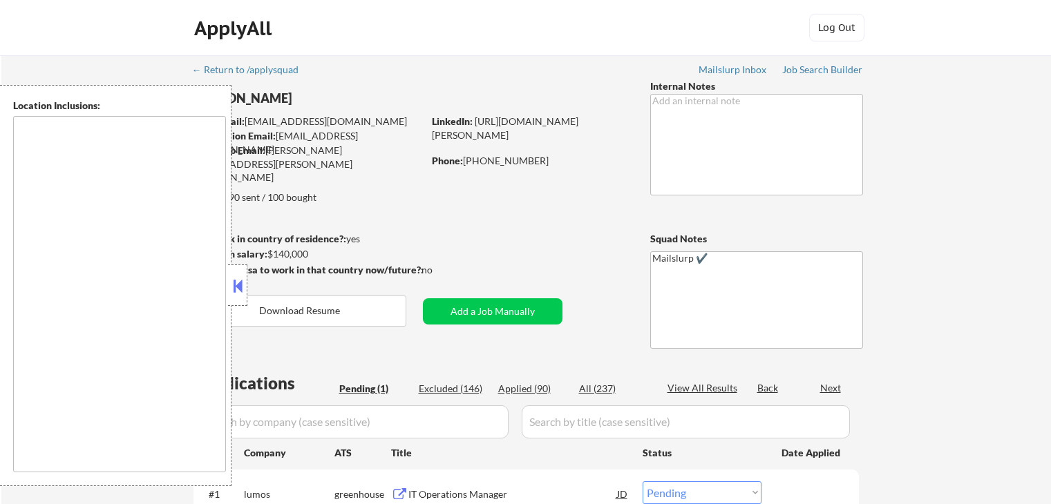
select select ""pending""
type textarea "[GEOGRAPHIC_DATA], [GEOGRAPHIC_DATA] [GEOGRAPHIC_DATA], [GEOGRAPHIC_DATA] [GEOG…"
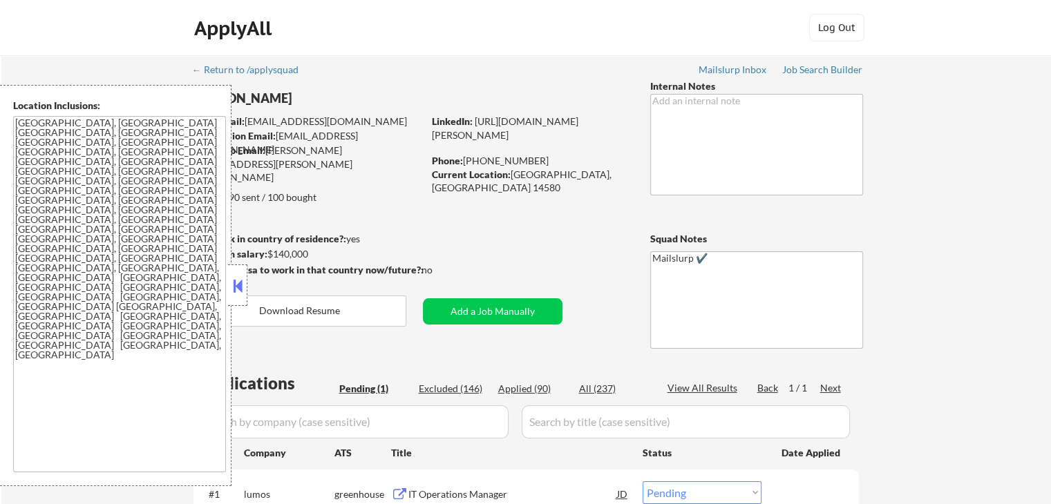
click at [242, 287] on button at bounding box center [237, 286] width 15 height 21
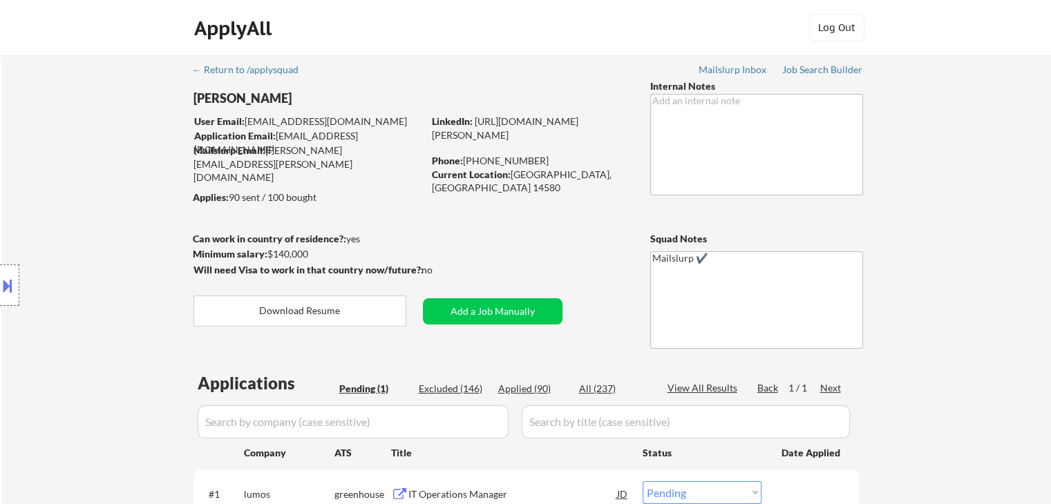
click at [120, 227] on div "Location Inclusions: [GEOGRAPHIC_DATA], [GEOGRAPHIC_DATA] [GEOGRAPHIC_DATA], [G…" at bounding box center [123, 286] width 247 height 402
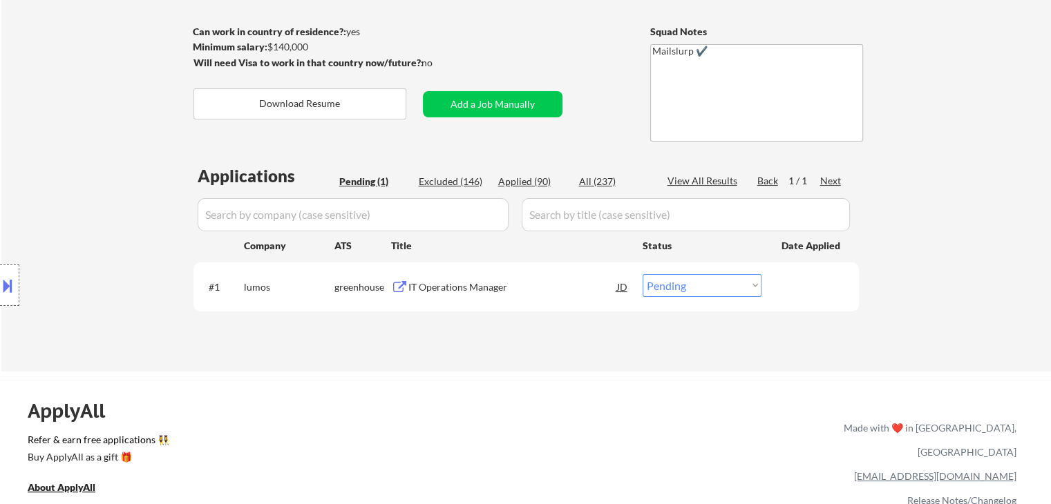
click at [453, 288] on div "IT Operations Manager" at bounding box center [512, 288] width 209 height 14
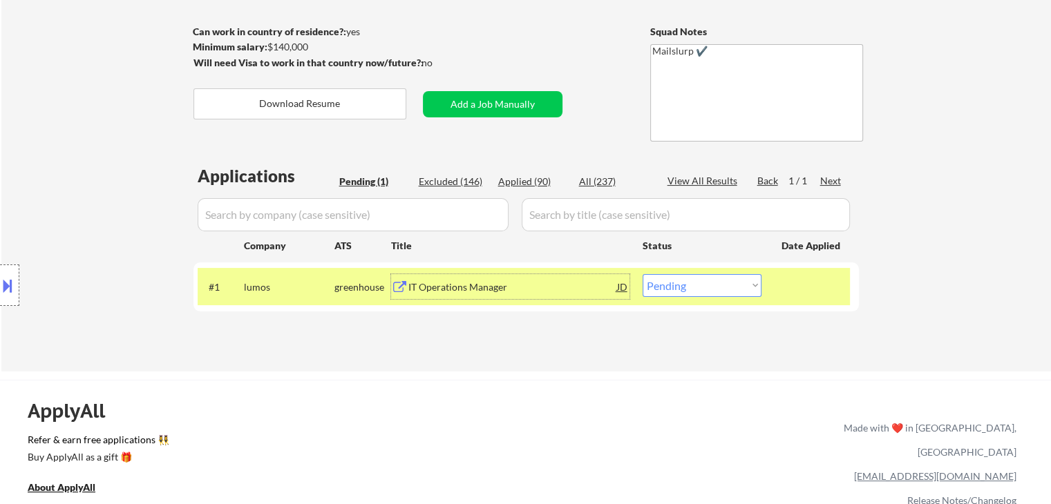
click at [505, 354] on div "← Return to /applysquad Mailslurp Inbox Job Search Builder [PERSON_NAME] User E…" at bounding box center [527, 104] width 690 height 513
click at [470, 285] on div "IT Operations Manager" at bounding box center [512, 288] width 209 height 14
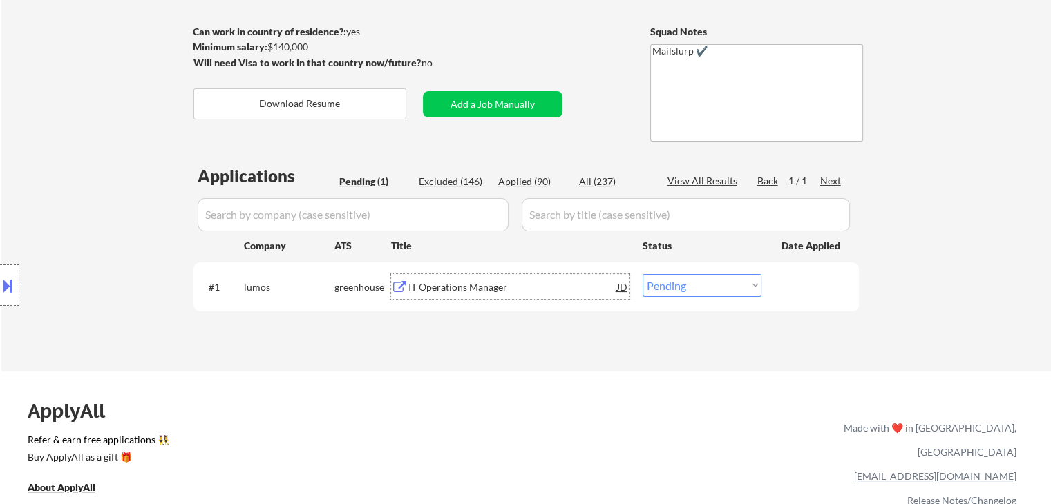
click at [682, 288] on select "Choose an option... Pending Applied Excluded (Questions) Excluded (Expired) Exc…" at bounding box center [702, 285] width 119 height 23
select select ""excluded__salary_""
click at [643, 274] on select "Choose an option... Pending Applied Excluded (Questions) Excluded (Expired) Exc…" at bounding box center [702, 285] width 119 height 23
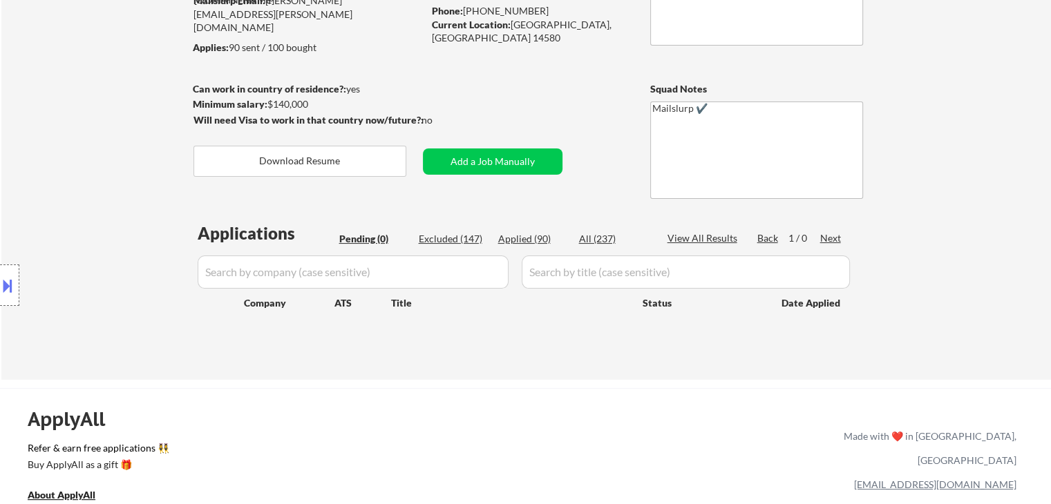
scroll to position [69, 0]
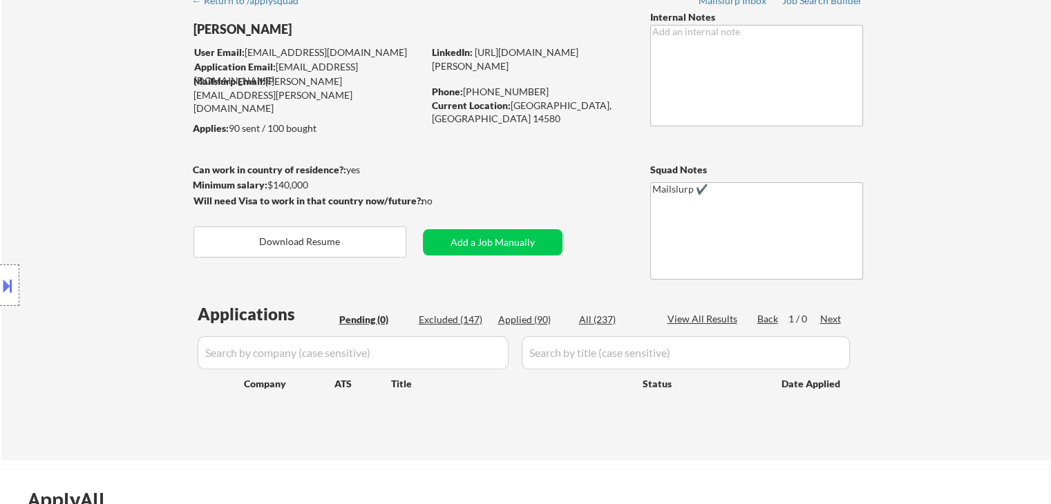
click at [98, 243] on div "Location Inclusions: [GEOGRAPHIC_DATA], [GEOGRAPHIC_DATA] [GEOGRAPHIC_DATA], [G…" at bounding box center [123, 286] width 247 height 402
click at [95, 153] on div "Location Inclusions: [GEOGRAPHIC_DATA], [GEOGRAPHIC_DATA] [GEOGRAPHIC_DATA], [G…" at bounding box center [123, 286] width 247 height 402
click at [55, 197] on div "Location Inclusions: [GEOGRAPHIC_DATA], [GEOGRAPHIC_DATA] [GEOGRAPHIC_DATA], [G…" at bounding box center [123, 286] width 247 height 402
click at [66, 198] on div "Location Inclusions: [GEOGRAPHIC_DATA], [GEOGRAPHIC_DATA] [GEOGRAPHIC_DATA], [G…" at bounding box center [123, 286] width 247 height 402
click at [105, 247] on div "Location Inclusions: [GEOGRAPHIC_DATA], [GEOGRAPHIC_DATA] [GEOGRAPHIC_DATA], [G…" at bounding box center [123, 286] width 247 height 402
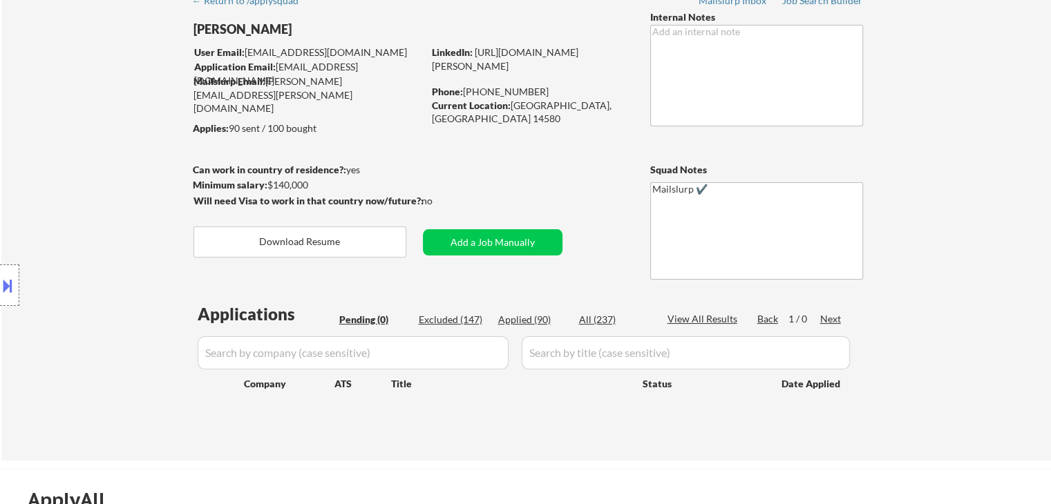
click at [82, 222] on div "Location Inclusions: [GEOGRAPHIC_DATA], [GEOGRAPHIC_DATA] [GEOGRAPHIC_DATA], [G…" at bounding box center [123, 286] width 247 height 402
click at [84, 205] on div "Location Inclusions: [GEOGRAPHIC_DATA], [GEOGRAPHIC_DATA] [GEOGRAPHIC_DATA], [G…" at bounding box center [123, 286] width 247 height 402
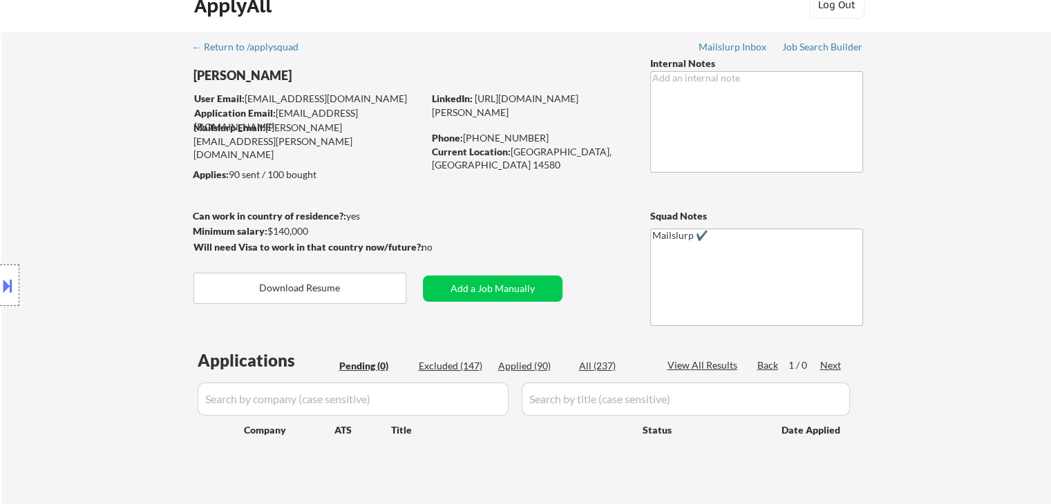
scroll to position [0, 0]
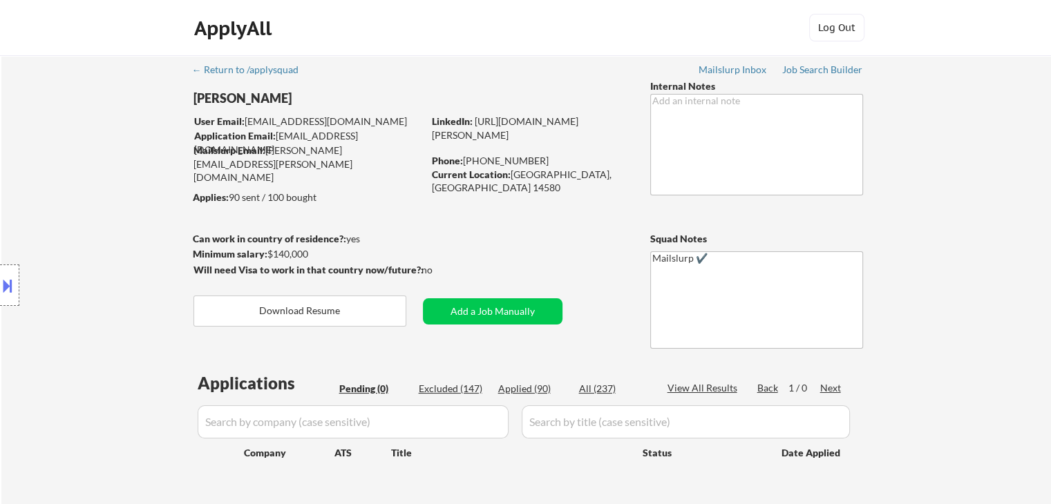
click at [37, 229] on div "Location Inclusions: [GEOGRAPHIC_DATA], [GEOGRAPHIC_DATA] [GEOGRAPHIC_DATA], [G…" at bounding box center [123, 286] width 247 height 402
click at [129, 173] on div "Location Inclusions: [GEOGRAPHIC_DATA], [GEOGRAPHIC_DATA] [GEOGRAPHIC_DATA], [G…" at bounding box center [123, 286] width 247 height 402
click at [0, 94] on div "Location Inclusions: [GEOGRAPHIC_DATA], [GEOGRAPHIC_DATA] [GEOGRAPHIC_DATA], [G…" at bounding box center [123, 286] width 247 height 402
